Goal: Information Seeking & Learning: Learn about a topic

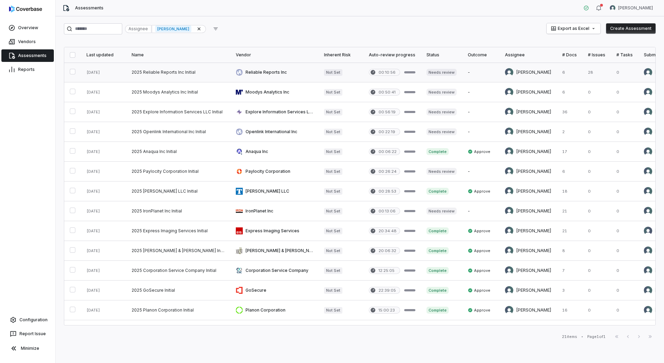
click at [172, 72] on link at bounding box center [178, 72] width 104 height 19
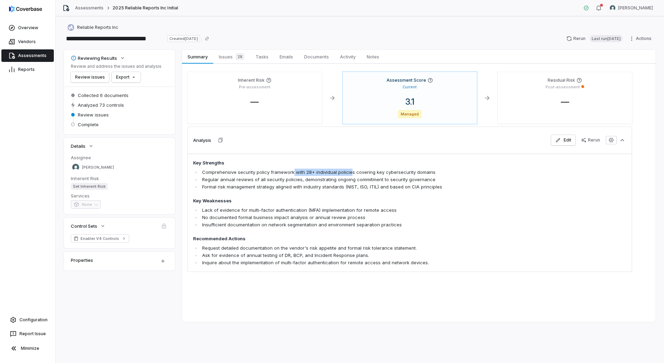
drag, startPoint x: 294, startPoint y: 174, endPoint x: 348, endPoint y: 174, distance: 54.5
click at [348, 174] on li "Comprehensive security policy framework with 28+ individual policies covering k…" at bounding box center [369, 172] width 339 height 7
drag, startPoint x: 348, startPoint y: 174, endPoint x: 343, endPoint y: 194, distance: 20.1
click at [343, 194] on span "Key Strengths Comprehensive security policy framework with 28+ individual polic…" at bounding box center [366, 212] width 347 height 107
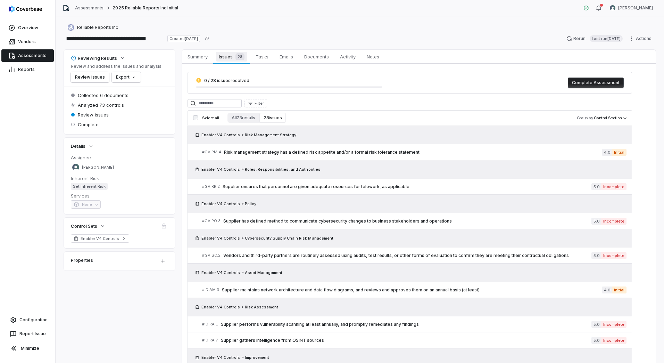
click at [239, 55] on span "28" at bounding box center [240, 56] width 9 height 7
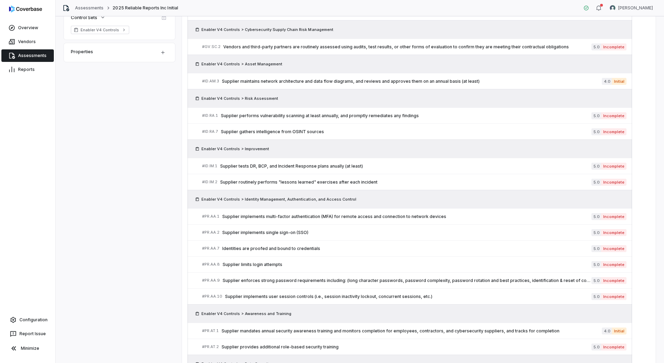
scroll to position [243, 0]
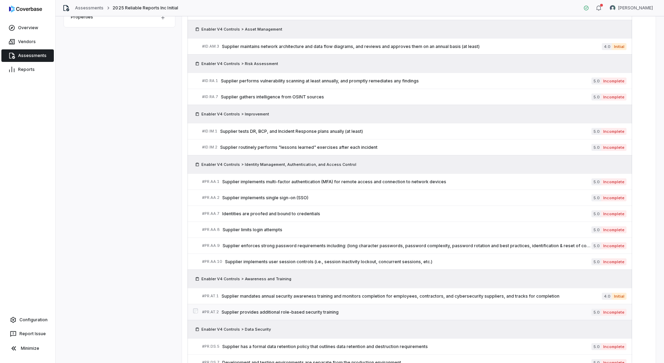
click at [289, 314] on span "Supplier provides additional role-based security training" at bounding box center [407, 312] width 370 height 6
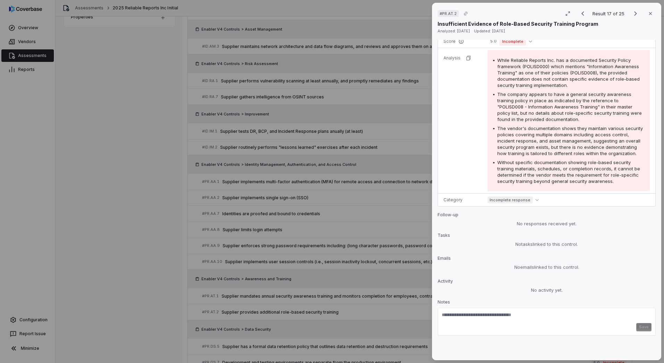
scroll to position [124, 0]
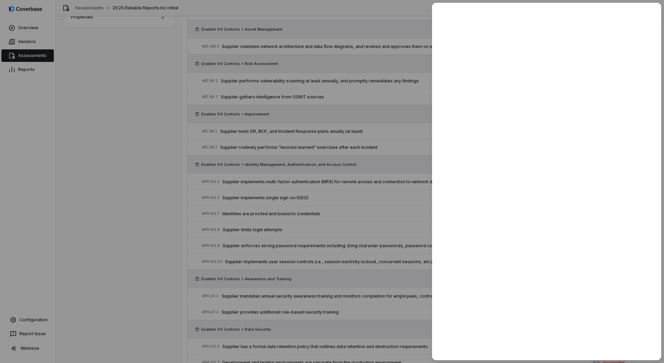
click at [139, 288] on div at bounding box center [332, 181] width 664 height 363
